Goal: Task Accomplishment & Management: Use online tool/utility

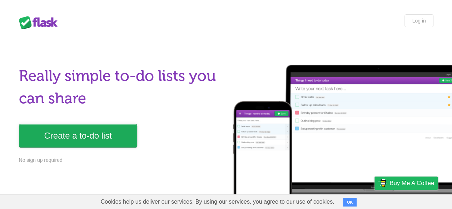
click at [117, 128] on link "Create a to-do list" at bounding box center [78, 136] width 118 height 24
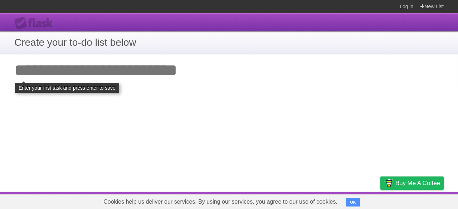
click at [136, 68] on input "Add your first task" at bounding box center [229, 70] width 458 height 33
click at [136, 86] on input "Add your first task" at bounding box center [229, 70] width 458 height 33
click at [104, 86] on input "Add your first task" at bounding box center [229, 70] width 458 height 33
click at [109, 70] on input "Add your first task" at bounding box center [229, 70] width 458 height 33
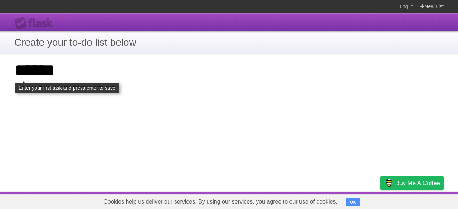
type input "******"
click input "**********" at bounding box center [0, 0] width 0 height 0
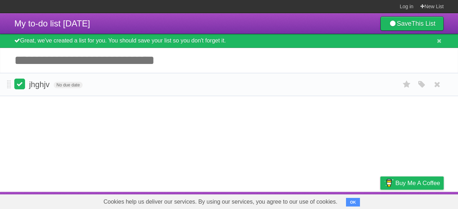
click at [19, 85] on label at bounding box center [19, 84] width 11 height 11
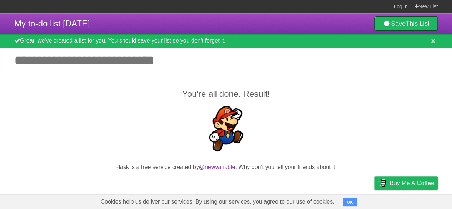
scroll to position [54, 0]
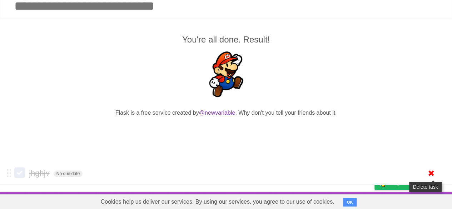
click at [433, 174] on icon at bounding box center [432, 173] width 10 height 12
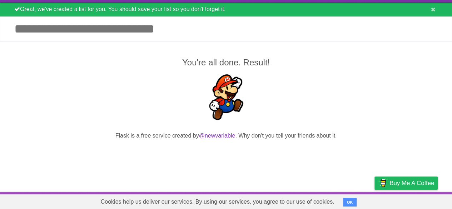
scroll to position [0, 0]
